Goal: Task Accomplishment & Management: Complete application form

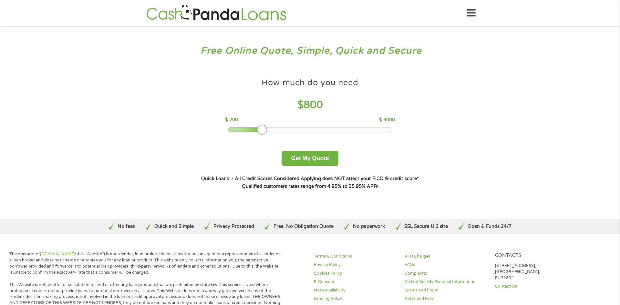
drag, startPoint x: 273, startPoint y: 130, endPoint x: 263, endPoint y: 132, distance: 9.8
click at [263, 132] on div at bounding box center [262, 130] width 10 height 10
click at [314, 160] on button "Get My Quote" at bounding box center [310, 158] width 57 height 15
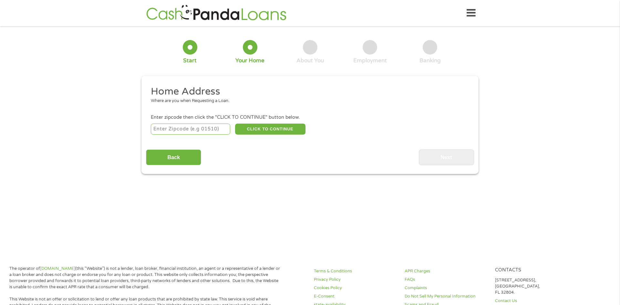
click at [196, 128] on input "number" at bounding box center [191, 129] width 80 height 11
type input "23851"
select select "[US_STATE]"
click at [279, 129] on button "CLICK TO CONTINUE" at bounding box center [270, 129] width 70 height 11
type input "23851"
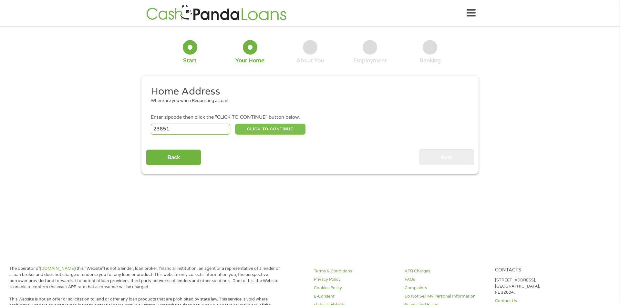
type input "Franklin"
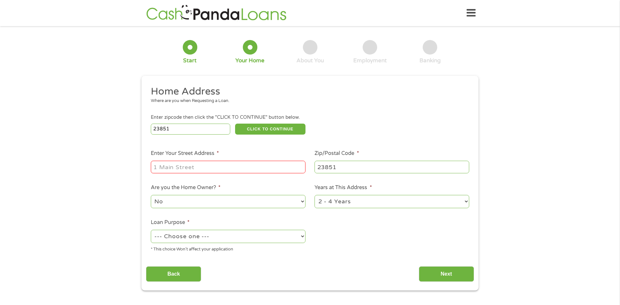
click at [251, 170] on input "Enter Your Street Address *" at bounding box center [228, 167] width 155 height 12
type input "2280 Elmwood Dr"
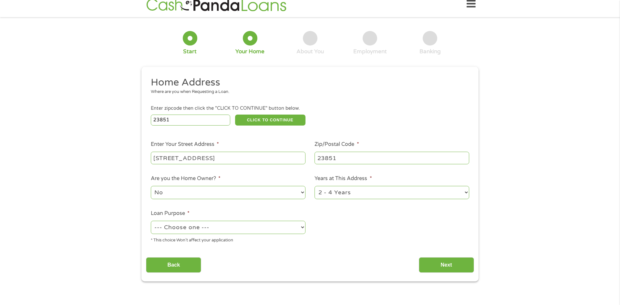
scroll to position [10, 0]
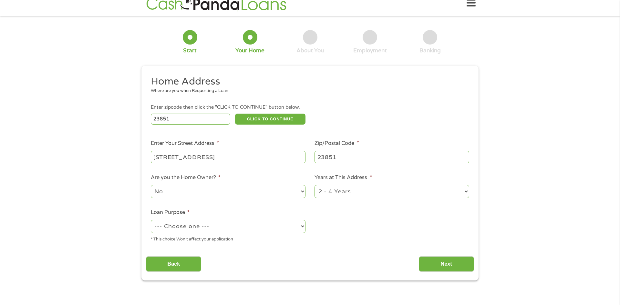
click at [304, 224] on select "--- Choose one --- Pay Bills Debt Consolidation Home Improvement Major Purchase…" at bounding box center [228, 226] width 155 height 13
select select "other"
click at [151, 221] on select "--- Choose one --- Pay Bills Debt Consolidation Home Improvement Major Purchase…" at bounding box center [228, 226] width 155 height 13
click at [433, 265] on input "Next" at bounding box center [446, 264] width 55 height 16
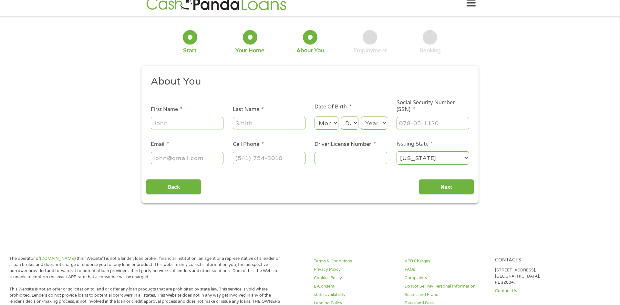
scroll to position [0, 0]
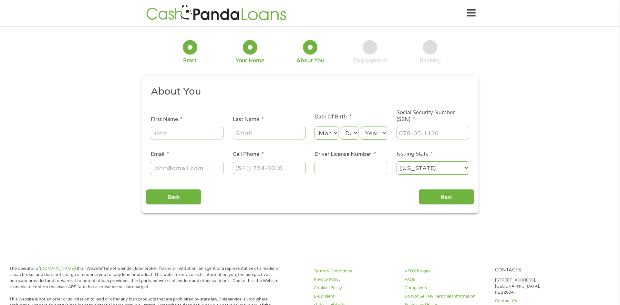
click at [197, 131] on input "First Name *" at bounding box center [187, 133] width 73 height 12
type input "David"
type input "Shearin"
type input "(757) 346-8102"
click at [202, 165] on input "Email *" at bounding box center [187, 168] width 73 height 12
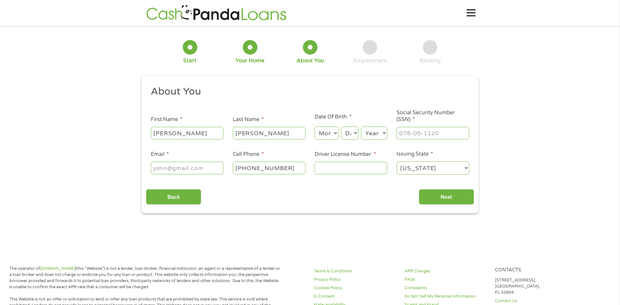
type input "davidshearin41@aol.com"
type input "(757) 653-2300"
click at [337, 133] on select "Month 1 2 3 4 5 6 7 8 9 10 11 12" at bounding box center [327, 133] width 24 height 13
select select "5"
click at [315, 127] on select "Month 1 2 3 4 5 6 7 8 9 10 11 12" at bounding box center [327, 133] width 24 height 13
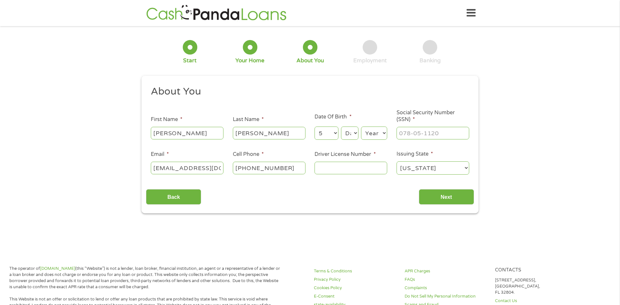
click at [357, 133] on select "Day 1 2 3 4 5 6 7 8 9 10 11 12 13 14 15 16 17 18 19 20 21 22 23 24 25 26 27 28 …" at bounding box center [349, 133] width 17 height 13
select select "28"
click at [341, 127] on select "Day 1 2 3 4 5 6 7 8 9 10 11 12 13 14 15 16 17 18 19 20 21 22 23 24 25 26 27 28 …" at bounding box center [349, 133] width 17 height 13
click at [386, 131] on select "Year 2007 2006 2005 2004 2003 2002 2001 2000 1999 1998 1997 1996 1995 1994 1993…" at bounding box center [374, 133] width 26 height 13
select select "1970"
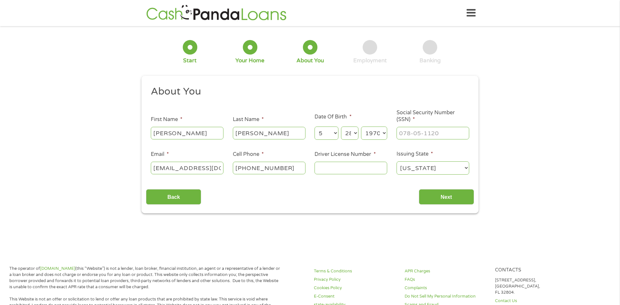
click at [361, 127] on select "Year 2007 2006 2005 2004 2003 2002 2001 2000 1999 1998 1997 1996 1995 1994 1993…" at bounding box center [374, 133] width 26 height 13
click at [403, 136] on input "___-__-____" at bounding box center [433, 133] width 73 height 12
type input "225-96-5450"
click at [294, 171] on input "(757) 653-2300" at bounding box center [269, 168] width 73 height 12
click at [291, 169] on input "(757) 653-2300" at bounding box center [269, 168] width 73 height 12
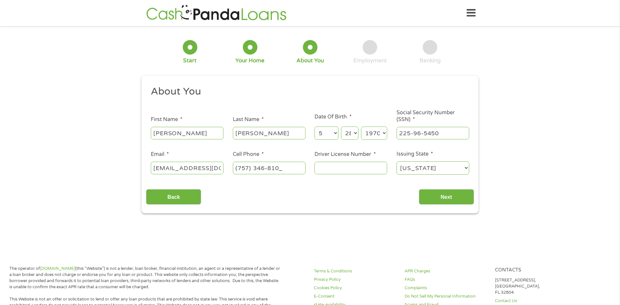
type input "(757) 346-8102"
click at [367, 171] on input "Driver License Number *" at bounding box center [351, 168] width 73 height 12
type input "T64706446"
click at [431, 197] on input "Next" at bounding box center [446, 197] width 55 height 16
click at [448, 199] on input "Next" at bounding box center [446, 197] width 55 height 16
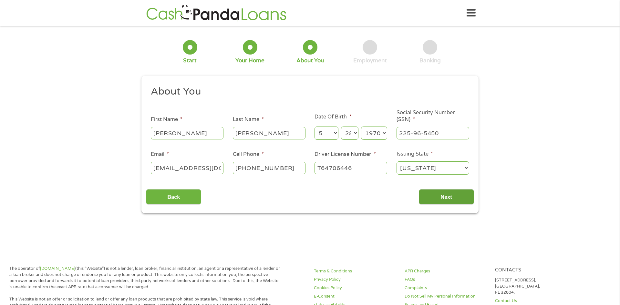
click at [462, 199] on input "Next" at bounding box center [446, 197] width 55 height 16
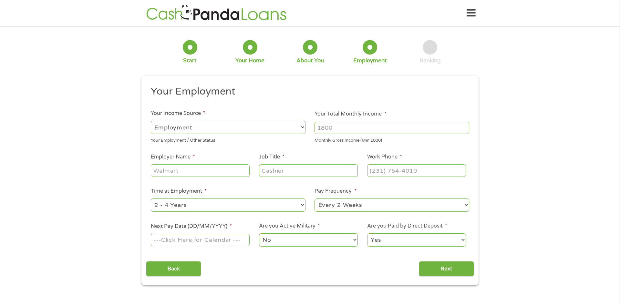
scroll to position [3, 3]
click at [302, 126] on select "--- Choose one --- Employment Self Employed Benefits" at bounding box center [228, 127] width 155 height 13
click at [151, 121] on select "--- Choose one --- Employment Self Employed Benefits" at bounding box center [228, 127] width 155 height 13
click at [220, 170] on input "Employer Name *" at bounding box center [200, 170] width 99 height 12
click at [215, 175] on input "Employer Name *" at bounding box center [200, 170] width 99 height 12
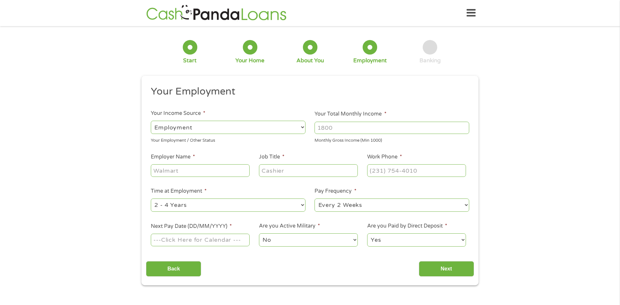
click at [215, 173] on input "Employer Name *" at bounding box center [200, 170] width 99 height 12
type input "Gray and Son'"
click at [264, 172] on input "Job Title *" at bounding box center [308, 170] width 99 height 12
type input "Truck driver"
click at [380, 174] on input "(___) ___-____" at bounding box center [416, 170] width 99 height 12
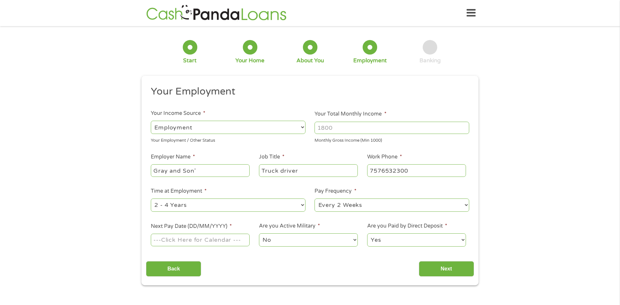
type input "(757) 653-2300"
click at [467, 204] on select "--- Choose one --- Every 2 Weeks Every Week Monthly Semi-Monthly" at bounding box center [392, 205] width 155 height 13
select select "weekly"
click at [315, 199] on select "--- Choose one --- Every 2 Weeks Every Week Monthly Semi-Monthly" at bounding box center [392, 205] width 155 height 13
click at [204, 239] on input "Next Pay Date (DD/MM/YYYY) *" at bounding box center [200, 240] width 99 height 12
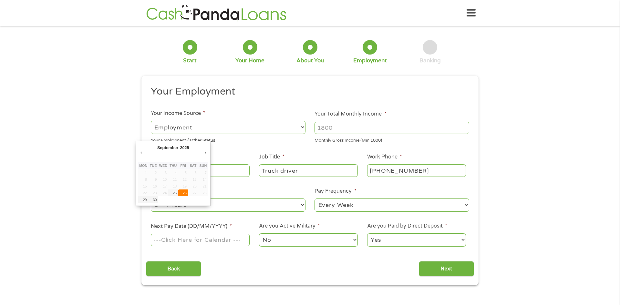
type input "26/09/2025"
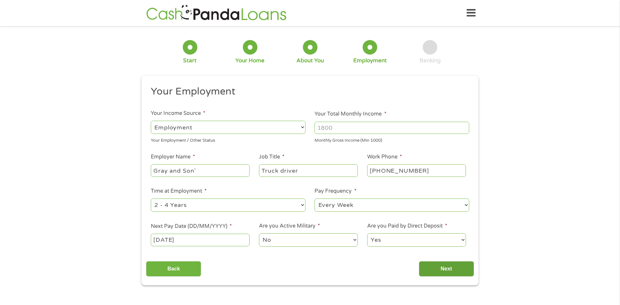
click at [446, 272] on input "Next" at bounding box center [446, 269] width 55 height 16
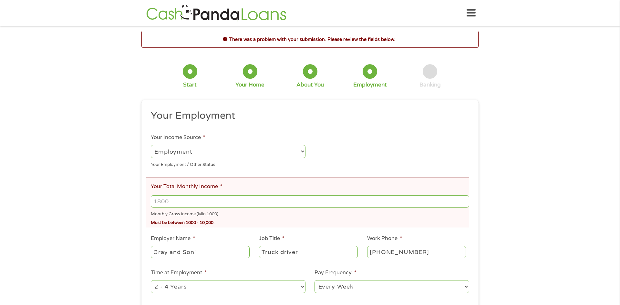
click at [302, 152] on select "--- Choose one --- Employment Self Employed Benefits" at bounding box center [228, 151] width 155 height 13
click at [151, 145] on select "--- Choose one --- Employment Self Employed Benefits" at bounding box center [228, 151] width 155 height 13
click at [188, 205] on input "Your Total Monthly Income *" at bounding box center [310, 201] width 318 height 12
type input "6"
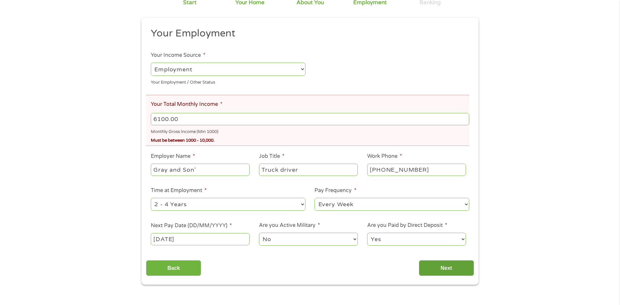
scroll to position [87, 0]
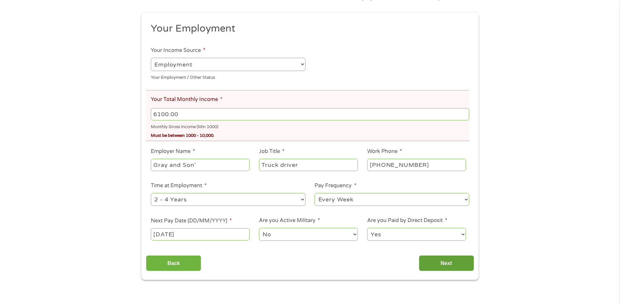
type input "6100.00"
click at [461, 259] on input "Next" at bounding box center [446, 263] width 55 height 16
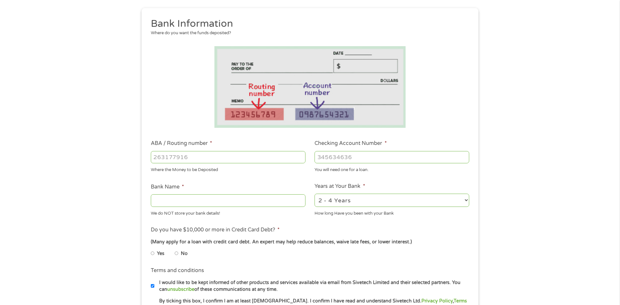
scroll to position [44, 0]
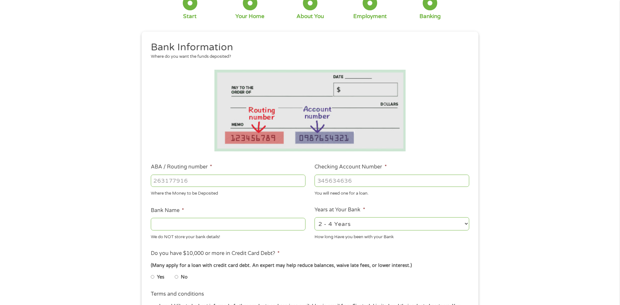
click at [205, 183] on input "ABA / Routing number *" at bounding box center [228, 181] width 155 height 12
type input "051404260"
type input "BRANCH BANKING TRUST COMPANY"
type input "051404260"
click at [352, 180] on input "Checking Account Number *" at bounding box center [392, 181] width 155 height 12
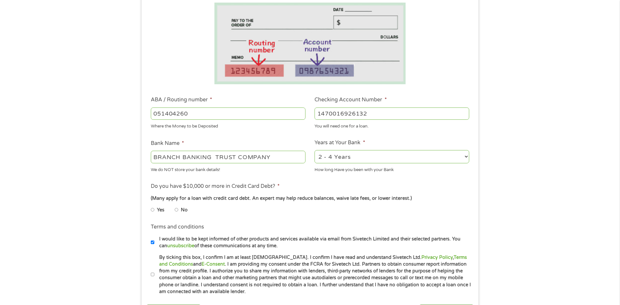
scroll to position [112, 0]
type input "1470016926132"
click at [177, 210] on input "No" at bounding box center [177, 209] width 4 height 10
radio input "true"
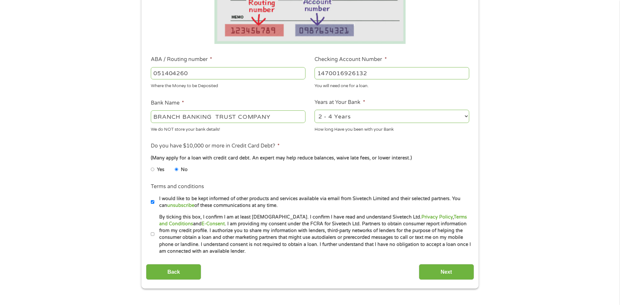
scroll to position [155, 0]
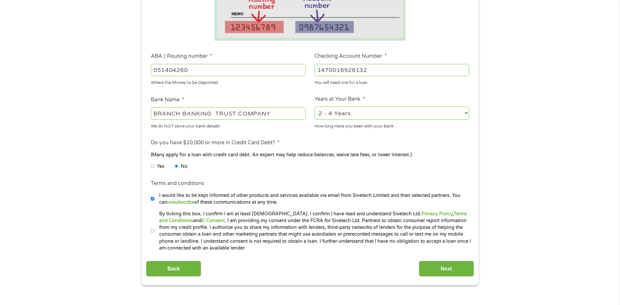
click at [151, 234] on input "By ticking this box, I confirm I am at least 18 years old. I confirm I have rea…" at bounding box center [153, 231] width 4 height 10
checkbox input "true"
click at [448, 270] on input "Next" at bounding box center [446, 269] width 55 height 16
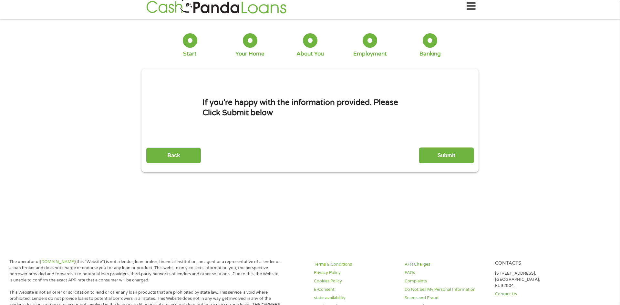
scroll to position [0, 0]
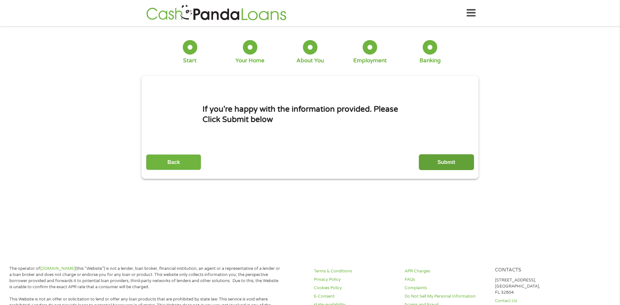
click at [440, 168] on input "Submit" at bounding box center [446, 162] width 55 height 16
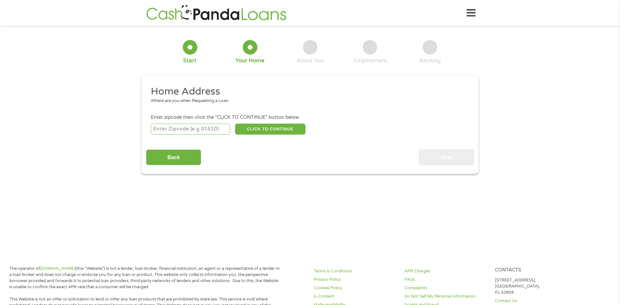
click at [178, 141] on div "Home Address Where are you when Requesting a Loan. Enter zipcode then click the…" at bounding box center [310, 125] width 328 height 80
click at [178, 138] on div "Home Address Where are you when Requesting a Loan. Enter zipcode then click the…" at bounding box center [310, 125] width 328 height 80
click at [178, 131] on input "number" at bounding box center [191, 129] width 80 height 11
type input "23851"
select select "[US_STATE]"
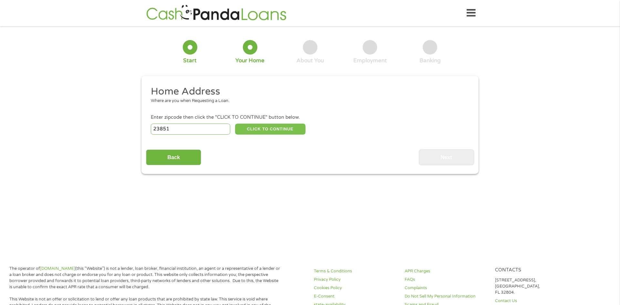
click at [272, 130] on button "CLICK TO CONTINUE" at bounding box center [270, 129] width 70 height 11
type input "23851"
type input "Franklin"
